Goal: Task Accomplishment & Management: Manage account settings

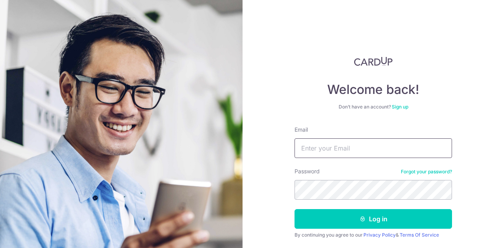
click at [324, 150] on input "Email" at bounding box center [372, 149] width 157 height 20
type input "[EMAIL_ADDRESS][DOMAIN_NAME]"
click at [294, 209] on button "Log in" at bounding box center [372, 219] width 157 height 20
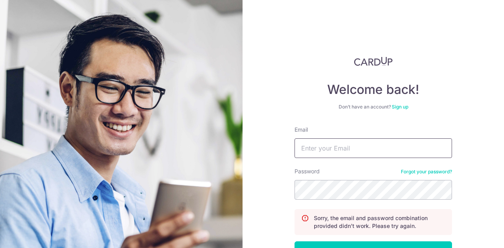
click at [326, 148] on input "Email" at bounding box center [372, 149] width 157 height 20
type input "[EMAIL_ADDRESS][DOMAIN_NAME]"
click at [294, 242] on button "Log in" at bounding box center [372, 252] width 157 height 20
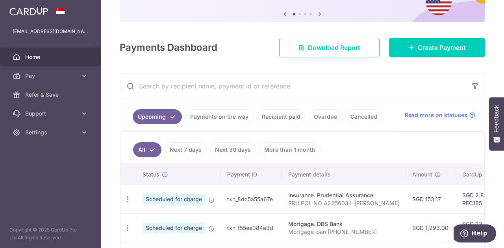
click at [278, 115] on link "Recipient paid" at bounding box center [281, 116] width 49 height 15
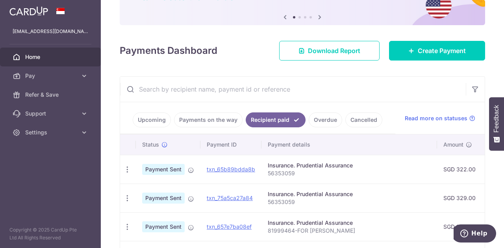
scroll to position [79, 0]
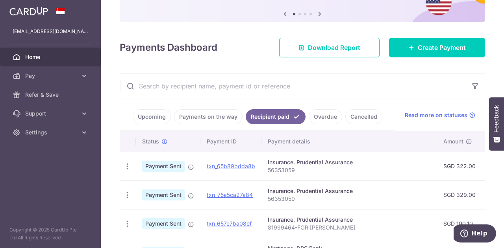
click at [155, 118] on link "Upcoming" at bounding box center [152, 116] width 38 height 15
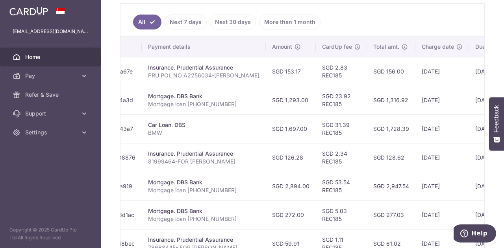
scroll to position [197, 0]
